Goal: Task Accomplishment & Management: Manage account settings

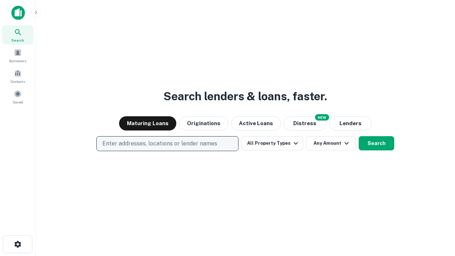
click at [167, 144] on p "Enter addresses, locations or lender names" at bounding box center [159, 143] width 115 height 9
type input "**********"
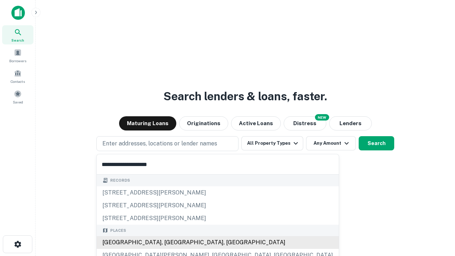
click at [170, 242] on div "[GEOGRAPHIC_DATA], [GEOGRAPHIC_DATA], [GEOGRAPHIC_DATA]" at bounding box center [218, 242] width 242 height 13
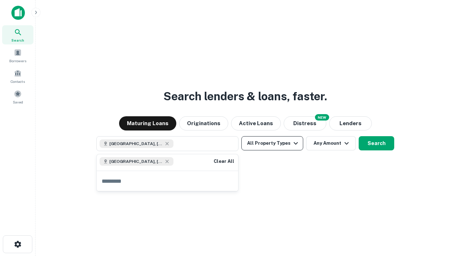
click at [272, 143] on button "All Property Types" at bounding box center [272, 143] width 62 height 14
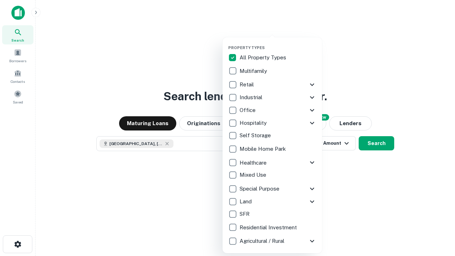
click at [278, 43] on button "button" at bounding box center [277, 43] width 99 height 0
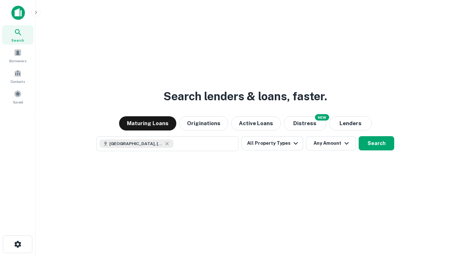
scroll to position [11, 0]
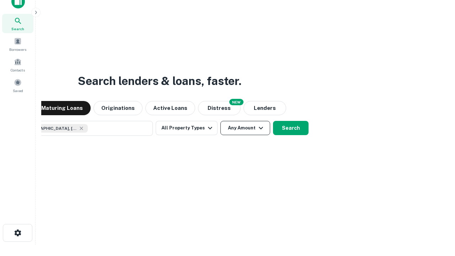
click at [220, 121] on button "Any Amount" at bounding box center [245, 128] width 50 height 14
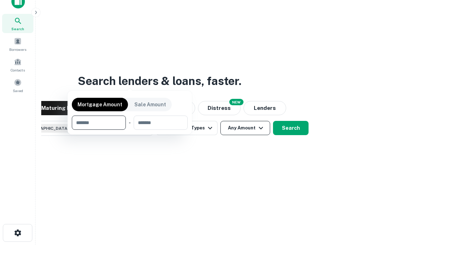
scroll to position [51, 201]
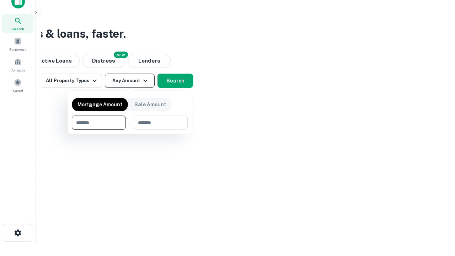
type input "*******"
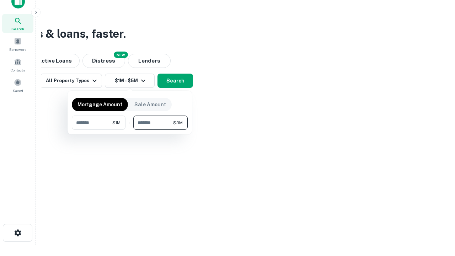
type input "*******"
click at [130, 130] on button "button" at bounding box center [130, 130] width 116 height 0
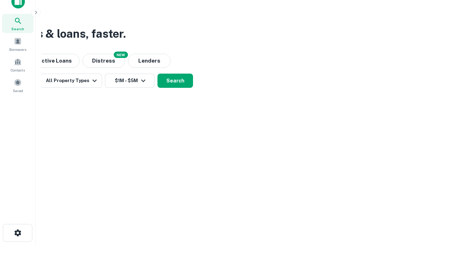
scroll to position [11, 0]
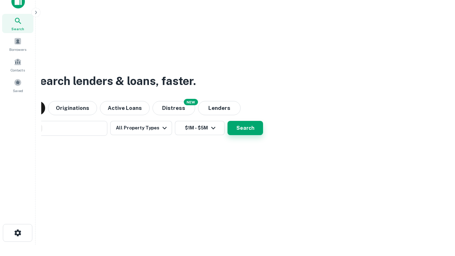
click at [227, 121] on button "Search" at bounding box center [245, 128] width 36 height 14
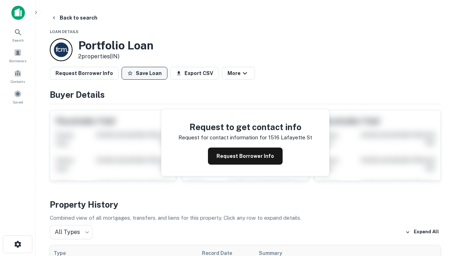
click at [144, 73] on button "Save Loan" at bounding box center [144, 73] width 46 height 13
click at [146, 73] on button "Loading..." at bounding box center [146, 73] width 51 height 13
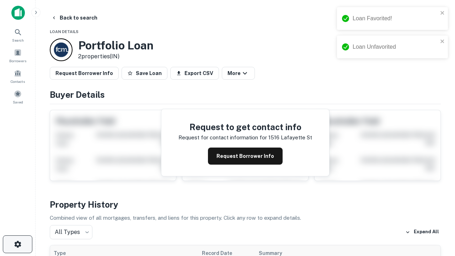
click at [17, 244] on icon "button" at bounding box center [17, 244] width 9 height 9
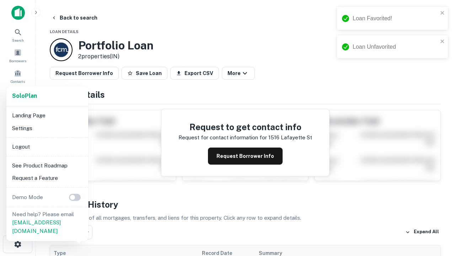
click at [47, 146] on li "Logout" at bounding box center [47, 146] width 76 height 13
